Goal: Task Accomplishment & Management: Complete application form

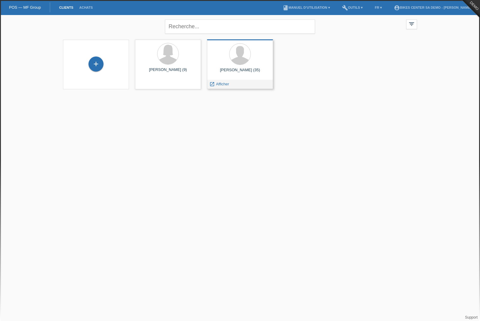
click at [247, 66] on div "Ali Takla (35) launch Afficher" at bounding box center [240, 64] width 66 height 50
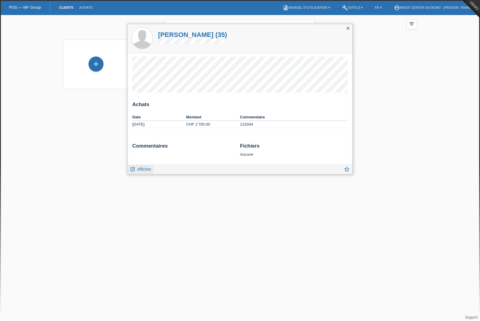
click at [143, 169] on span "Afficher" at bounding box center [144, 169] width 14 height 5
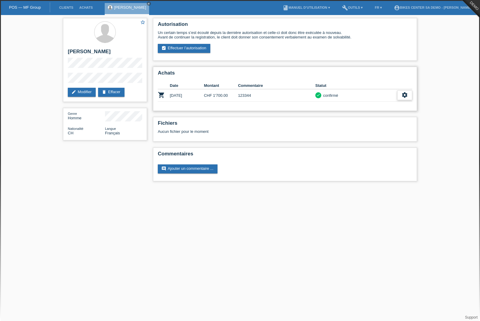
click at [403, 97] on icon "settings" at bounding box center [405, 95] width 7 height 7
click at [374, 136] on span "Ajouter une annulation..." at bounding box center [382, 135] width 44 height 7
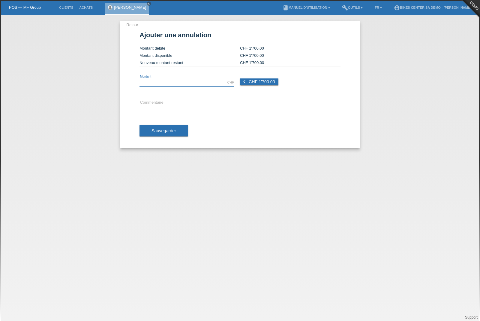
click at [178, 86] on input "text" at bounding box center [187, 83] width 95 height 8
type input "1700.00"
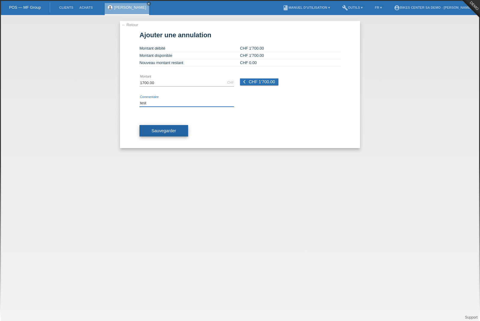
type input "test"
click at [162, 133] on span "Sauvegarder" at bounding box center [164, 130] width 25 height 5
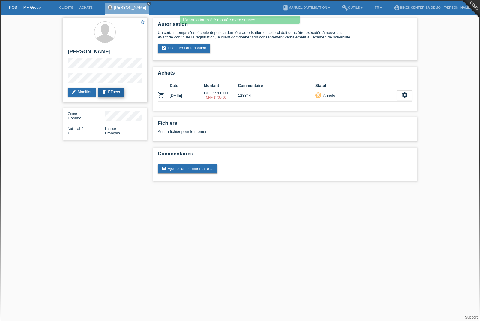
click at [122, 94] on link "delete Effacer" at bounding box center [111, 92] width 26 height 9
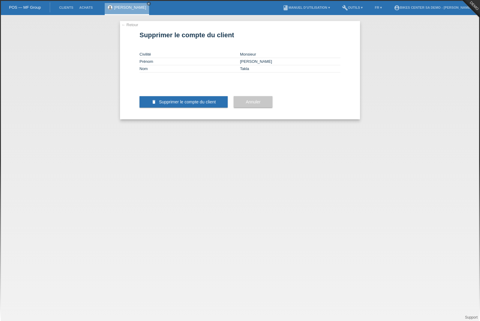
click at [171, 104] on span "Supprimer le compte du client" at bounding box center [187, 101] width 57 height 5
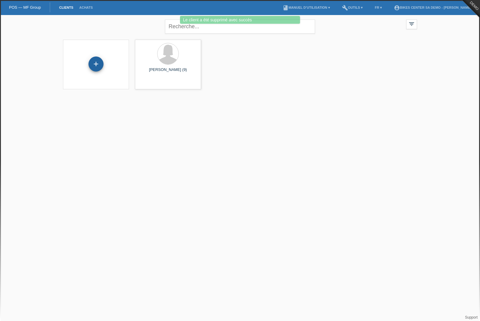
click at [96, 61] on div "+" at bounding box center [96, 63] width 15 height 15
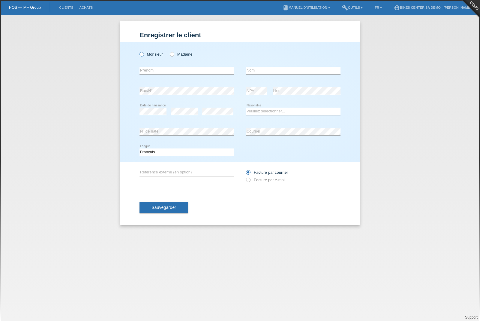
click at [150, 55] on label "Monsieur" at bounding box center [151, 54] width 23 height 5
click at [144, 55] on input "Monsieur" at bounding box center [142, 54] width 4 height 4
radio input "true"
click at [154, 72] on input "text" at bounding box center [187, 71] width 95 height 8
type input "[PERSON_NAME]"
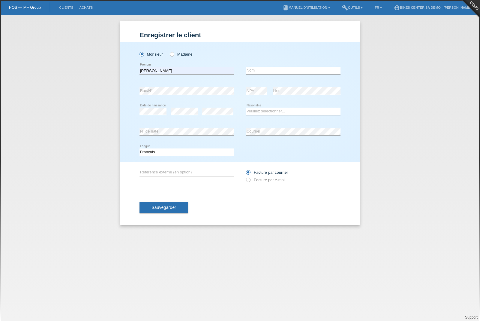
type input "Takla"
select select "CH"
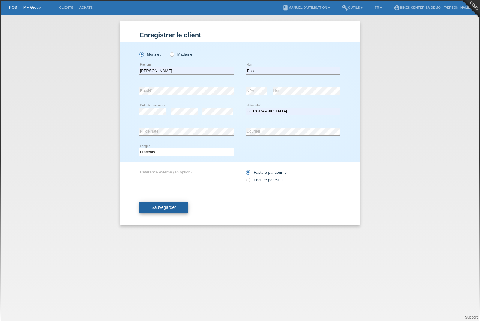
click at [162, 209] on span "Sauvegarder" at bounding box center [164, 207] width 25 height 5
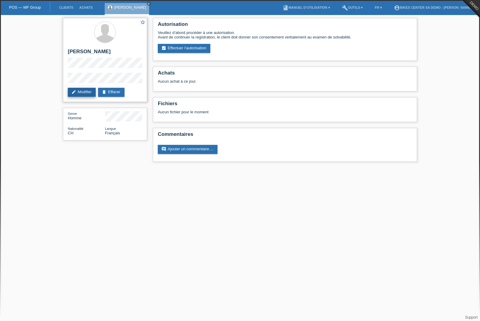
click at [76, 94] on icon "edit" at bounding box center [73, 91] width 5 height 5
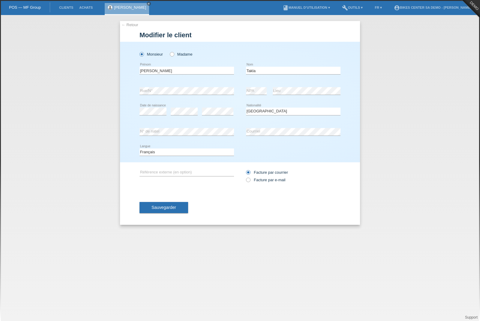
select select "CH"
click at [129, 26] on link "← Retour" at bounding box center [130, 25] width 17 height 5
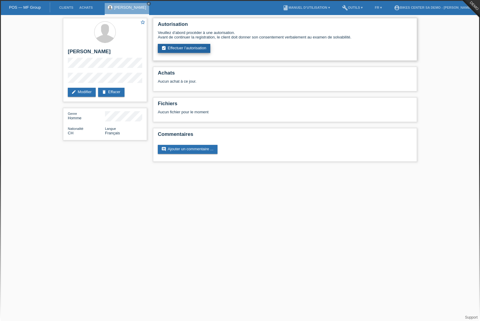
click at [189, 51] on link "assignment_turned_in Effectuer l’autorisation" at bounding box center [184, 48] width 53 height 9
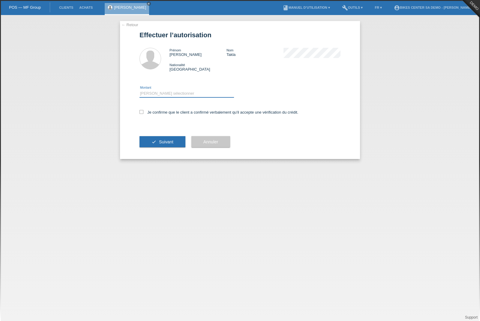
select select "2"
click at [144, 114] on label "Je confirme que le client a confirmé verbalement qu'il accepte une vérification…" at bounding box center [219, 112] width 159 height 5
click at [144, 114] on input "Je confirme que le client a confirmé verbalement qu'il accepte une vérification…" at bounding box center [142, 112] width 4 height 4
checkbox input "true"
click at [156, 145] on button "check Suivant" at bounding box center [163, 141] width 46 height 11
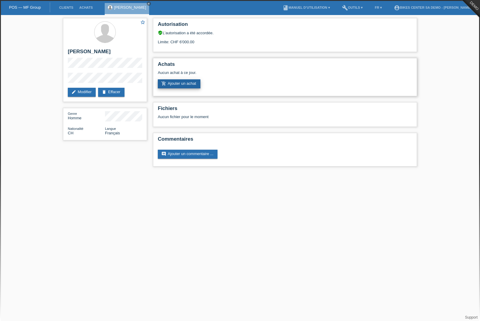
click at [173, 87] on link "add_shopping_cart Ajouter un achat" at bounding box center [179, 83] width 43 height 9
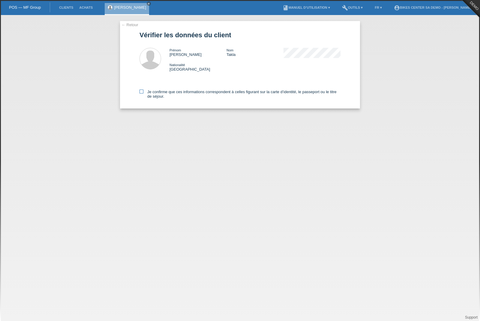
click at [141, 91] on icon at bounding box center [142, 91] width 4 height 4
click at [141, 91] on input "Je confirme que ces informations correspondent à celles figurant sur la carte d…" at bounding box center [142, 91] width 4 height 4
checkbox input "true"
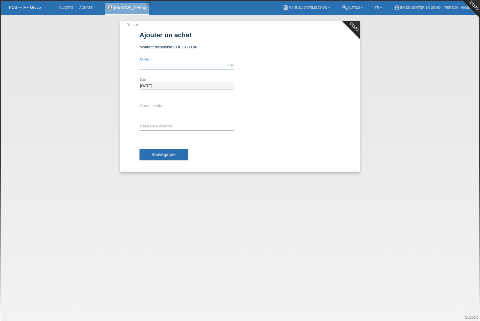
click at [163, 65] on input "text" at bounding box center [187, 66] width 95 height 8
type input "1200.00"
click at [152, 108] on input "text" at bounding box center [187, 106] width 95 height 8
type input "123"
click at [151, 126] on input "text" at bounding box center [187, 127] width 95 height 8
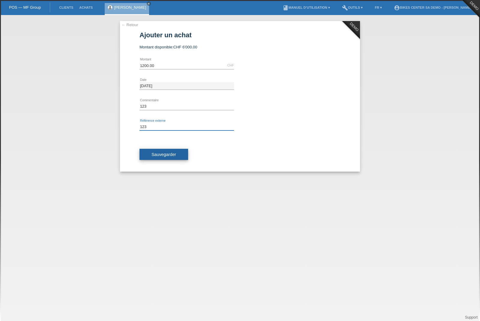
type input "123"
click at [153, 153] on span "Sauvegarder" at bounding box center [164, 154] width 25 height 5
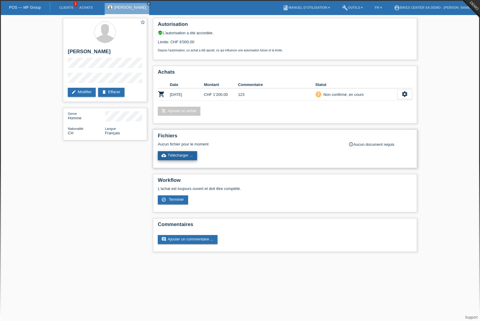
click at [173, 160] on link "cloud_upload Télécharger ..." at bounding box center [177, 155] width 39 height 9
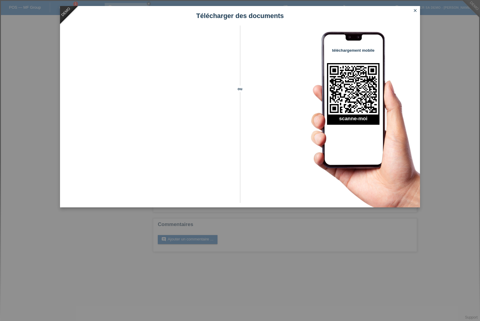
click at [417, 11] on icon "close" at bounding box center [415, 10] width 5 height 5
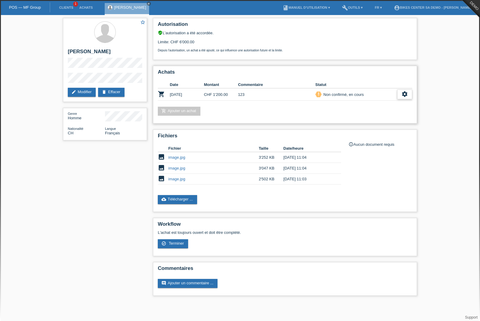
click at [409, 99] on div "settings" at bounding box center [405, 94] width 15 height 10
click at [408, 98] on div "settings" at bounding box center [405, 94] width 15 height 10
click at [436, 108] on div "star_border [PERSON_NAME] edit Modifier delete Effacer Genre Homme Nationalité …" at bounding box center [240, 158] width 480 height 286
click at [430, 119] on div "star_border [PERSON_NAME] edit Modifier delete Effacer Genre Homme Nationalité …" at bounding box center [240, 158] width 480 height 286
click at [423, 135] on div "star_border [PERSON_NAME] edit Modifier delete Effacer Genre Homme Nationalité …" at bounding box center [240, 158] width 480 height 286
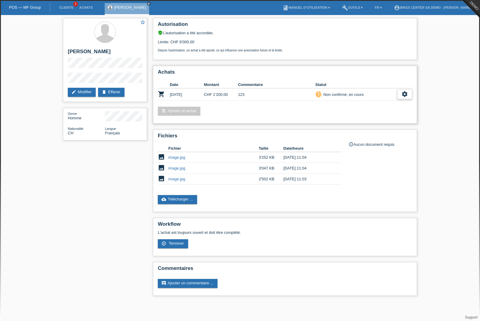
click at [405, 97] on icon "settings" at bounding box center [405, 94] width 7 height 7
click at [365, 126] on span "Terminer" at bounding box center [361, 126] width 17 height 7
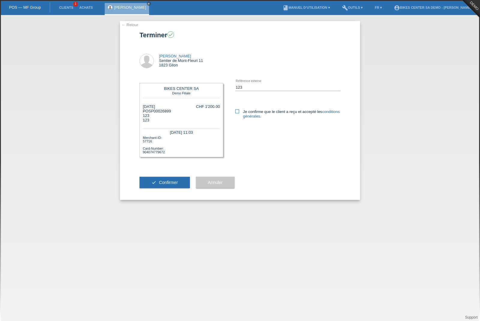
click at [239, 112] on icon at bounding box center [237, 111] width 4 height 4
click at [239, 112] on input "Je confirme que le client a reçu et accepté les conditions générales ." at bounding box center [237, 111] width 4 height 4
checkbox input "true"
click at [160, 185] on span "Confirmer" at bounding box center [168, 182] width 19 height 5
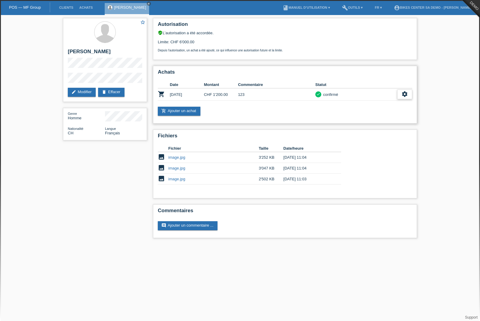
click at [408, 98] on div "settings" at bounding box center [405, 94] width 15 height 10
click at [383, 138] on span "Ajouter une annulation..." at bounding box center [382, 135] width 44 height 7
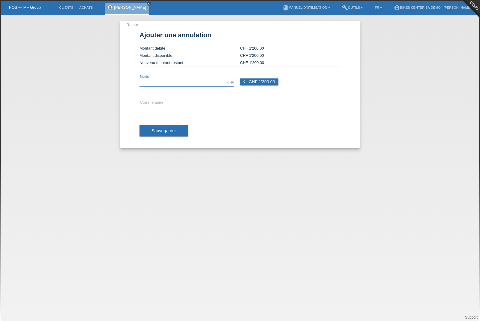
click at [146, 83] on input "text" at bounding box center [187, 83] width 95 height 8
type input "400.00"
click at [128, 27] on link "← Retour" at bounding box center [130, 25] width 17 height 5
click at [129, 24] on link "← Retour" at bounding box center [130, 25] width 17 height 5
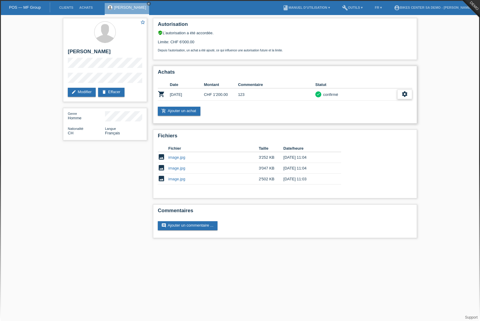
click at [398, 99] on div "settings" at bounding box center [405, 94] width 15 height 10
click at [458, 137] on div "star_border [PERSON_NAME] edit Modifier delete Effacer Genre Homme Nationalité …" at bounding box center [240, 129] width 480 height 229
click at [456, 105] on div "star_border [PERSON_NAME] edit Modifier delete Effacer Genre Homme Nationalité …" at bounding box center [240, 129] width 480 height 229
drag, startPoint x: 298, startPoint y: 320, endPoint x: 70, endPoint y: 290, distance: 230.2
click at [70, 244] on html "POS — MF Group Clients Achats [PERSON_NAME] close menu account_circle build" at bounding box center [240, 122] width 480 height 244
